Goal: Task Accomplishment & Management: Manage account settings

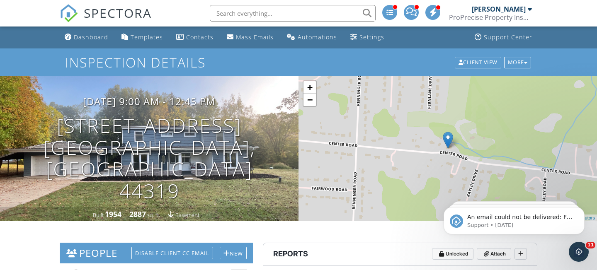
click at [102, 42] on link "Dashboard" at bounding box center [86, 37] width 50 height 15
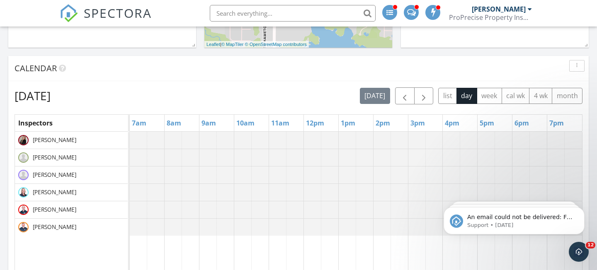
scroll to position [437, 0]
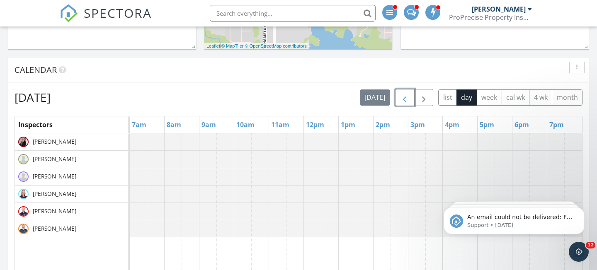
click at [408, 97] on span "button" at bounding box center [405, 98] width 10 height 10
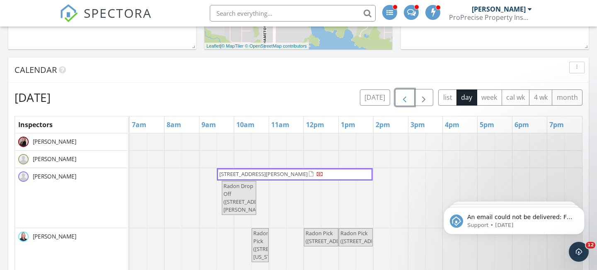
click at [408, 97] on span "button" at bounding box center [405, 98] width 10 height 10
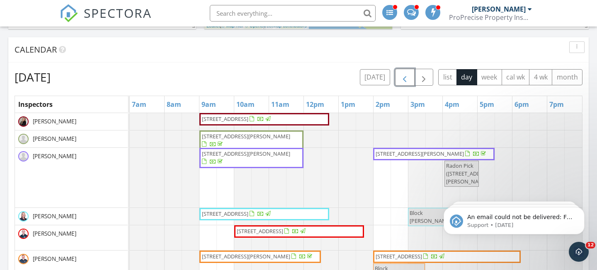
scroll to position [457, 0]
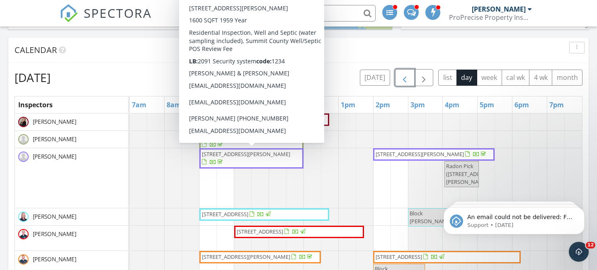
click at [236, 155] on span "[STREET_ADDRESS][PERSON_NAME]" at bounding box center [246, 154] width 88 height 7
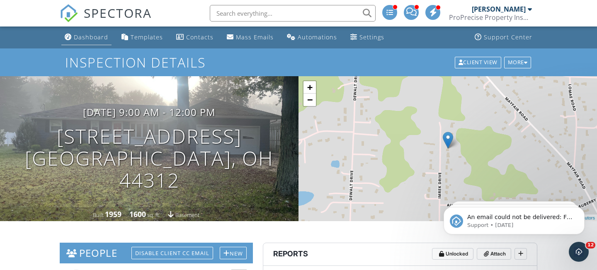
click at [104, 39] on div "Dashboard" at bounding box center [91, 37] width 34 height 8
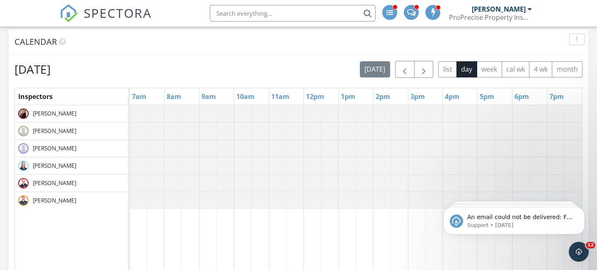
scroll to position [463, 0]
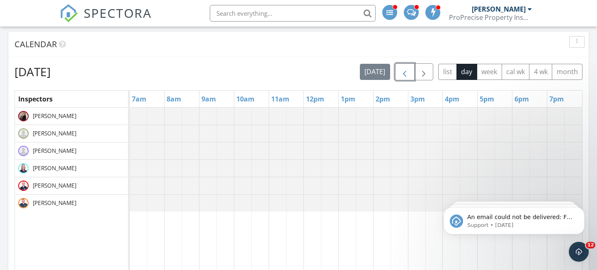
click at [407, 72] on span "button" at bounding box center [405, 72] width 10 height 10
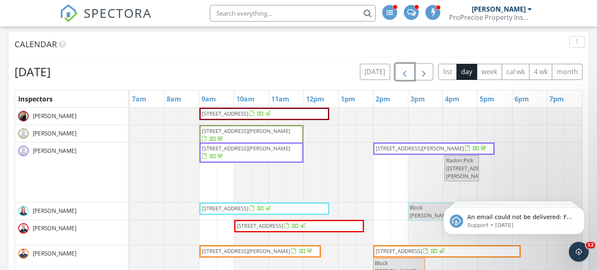
click at [407, 72] on span "button" at bounding box center [405, 72] width 10 height 10
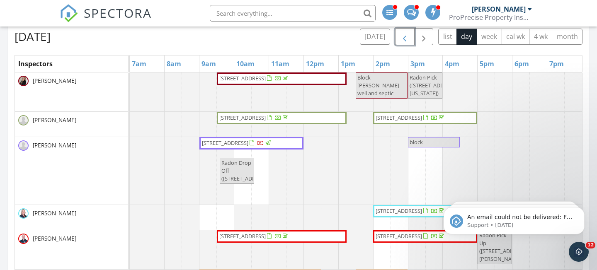
scroll to position [487, 0]
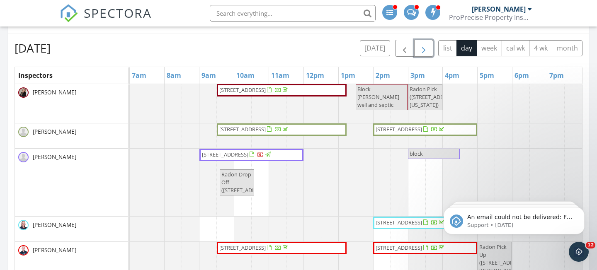
click at [424, 51] on span "button" at bounding box center [424, 49] width 10 height 10
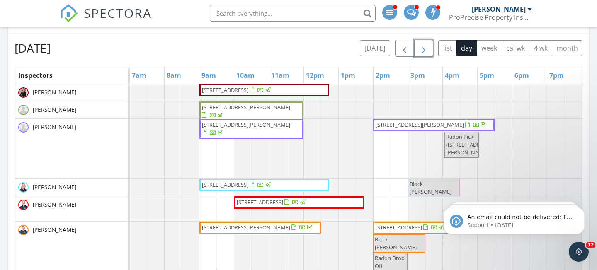
click at [424, 51] on span "button" at bounding box center [424, 49] width 10 height 10
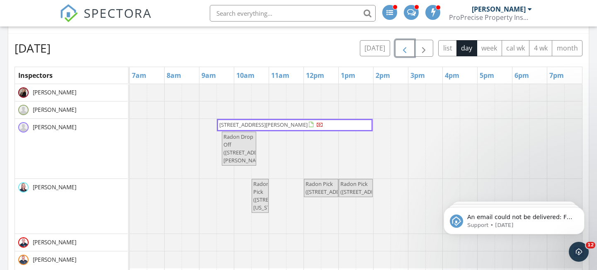
click at [404, 53] on span "button" at bounding box center [405, 49] width 10 height 10
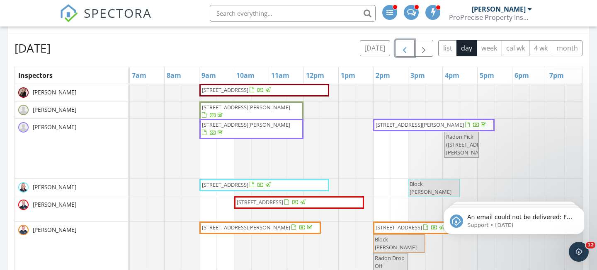
click at [395, 40] on button "button" at bounding box center [404, 48] width 19 height 17
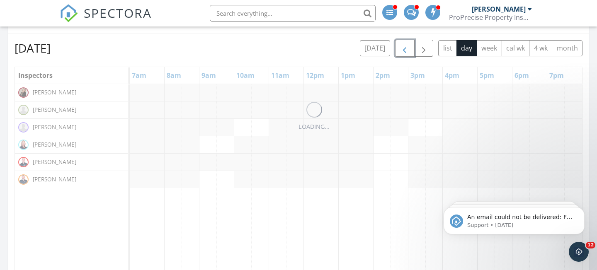
drag, startPoint x: 404, startPoint y: 53, endPoint x: 409, endPoint y: 44, distance: 9.9
click at [409, 44] on span "button" at bounding box center [405, 49] width 10 height 10
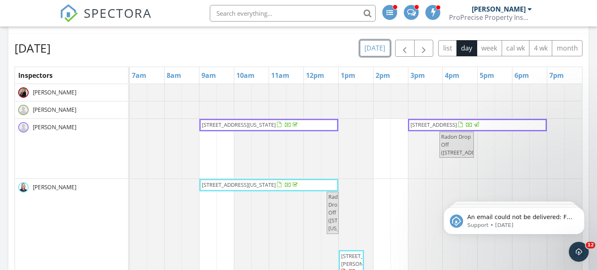
click at [384, 49] on button "[DATE]" at bounding box center [375, 48] width 30 height 16
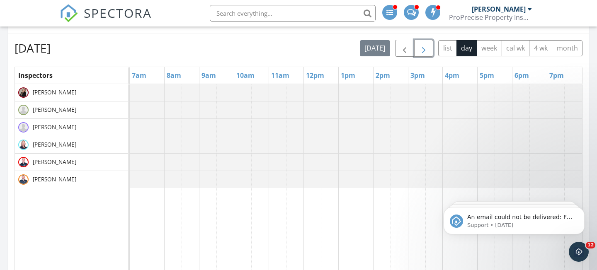
click at [428, 51] on span "button" at bounding box center [424, 49] width 10 height 10
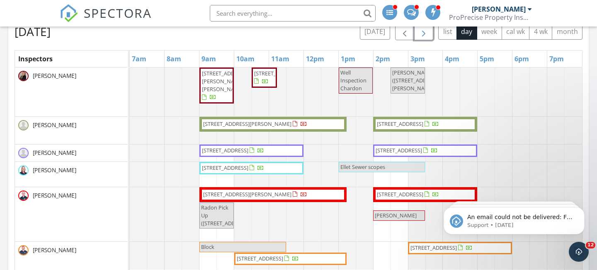
scroll to position [498, 0]
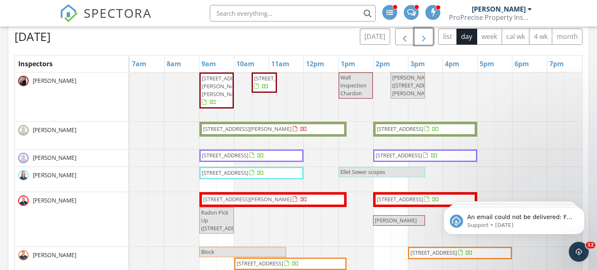
click at [425, 40] on span "button" at bounding box center [424, 37] width 10 height 10
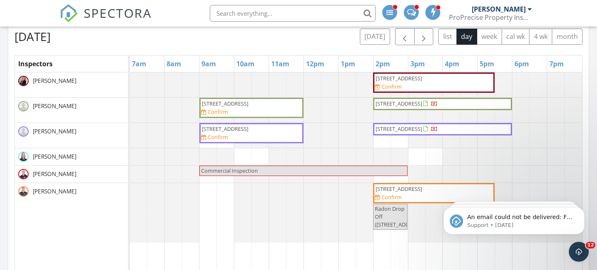
click at [425, 46] on div "[DATE] [DATE] list day week cal wk 4 wk month Inspectors 7am 8am 9am 10am 11am …" at bounding box center [299, 210] width 568 height 364
click at [425, 37] on span "button" at bounding box center [424, 37] width 10 height 10
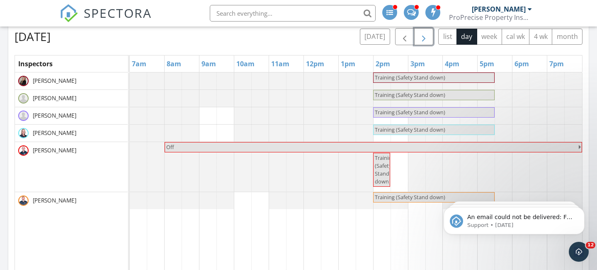
click at [425, 37] on span "button" at bounding box center [424, 37] width 10 height 10
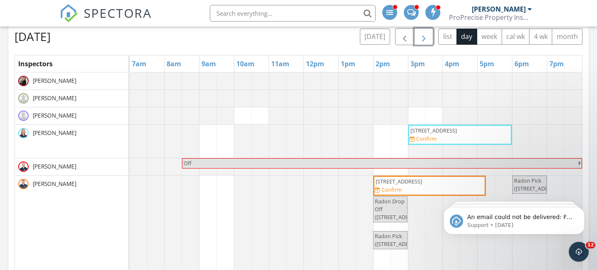
click at [425, 37] on span "button" at bounding box center [424, 37] width 10 height 10
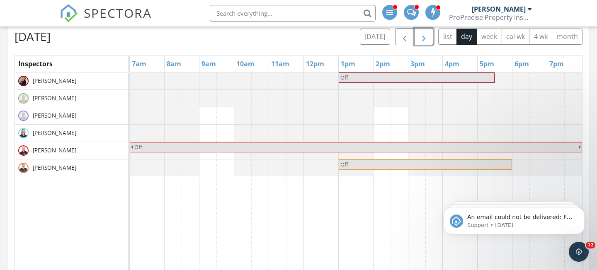
click at [425, 37] on span "button" at bounding box center [424, 37] width 10 height 10
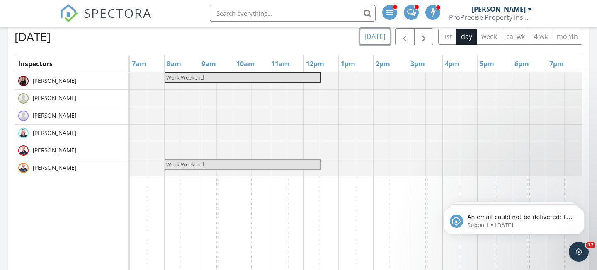
click at [384, 35] on button "[DATE]" at bounding box center [375, 37] width 30 height 16
